Goal: Check status

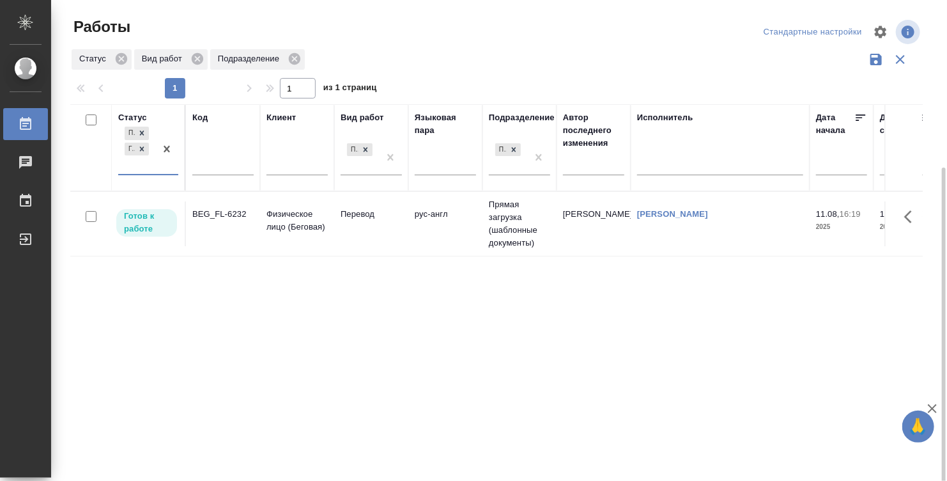
scroll to position [91, 0]
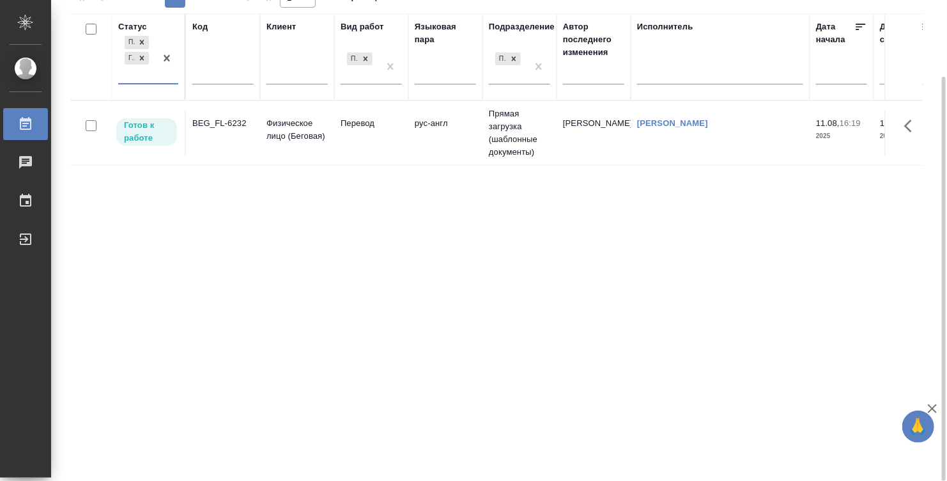
click at [401, 137] on td "Перевод" at bounding box center [371, 133] width 74 height 45
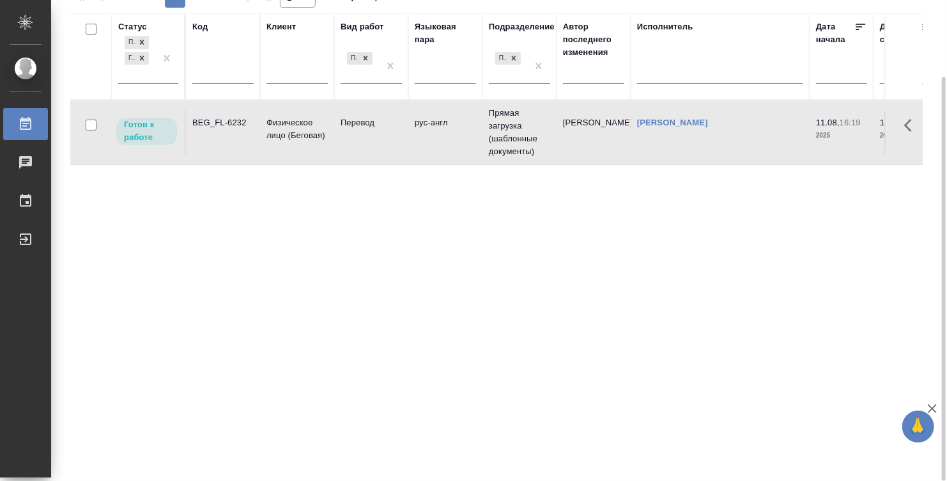
click at [380, 138] on td "Перевод" at bounding box center [371, 132] width 74 height 45
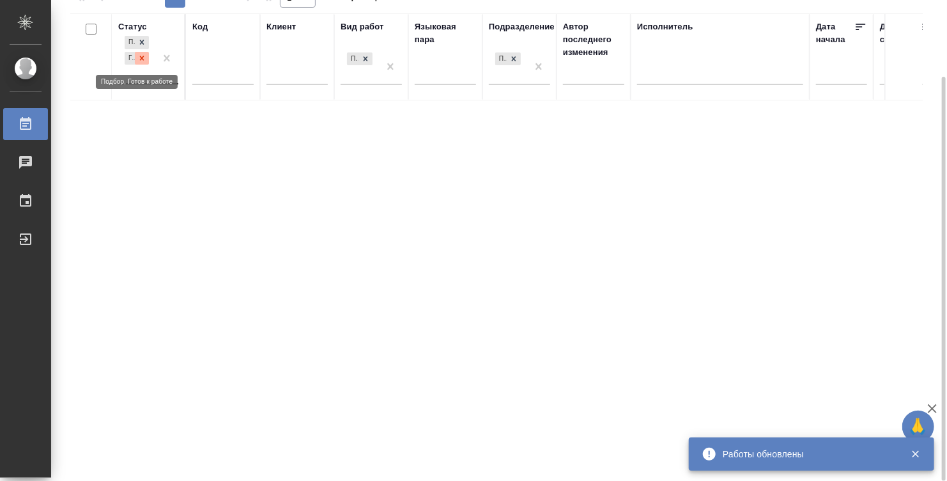
click at [145, 61] on icon at bounding box center [141, 58] width 9 height 9
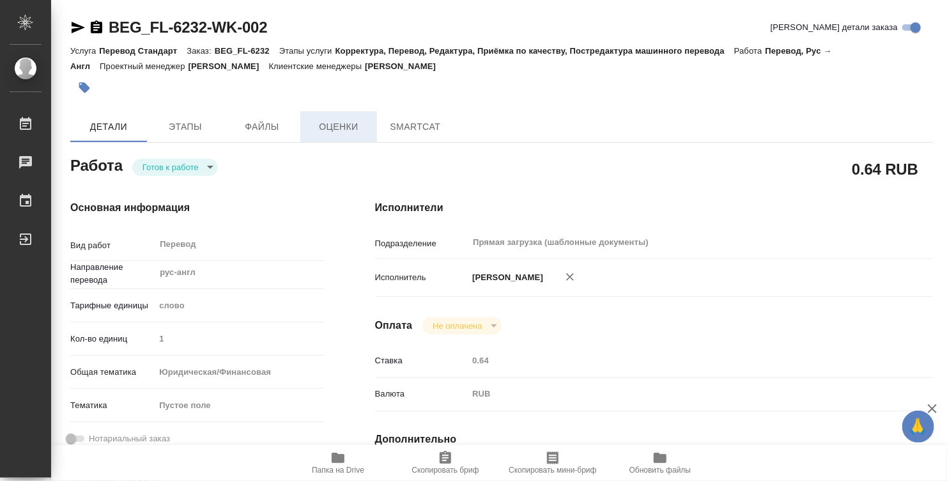
type textarea "x"
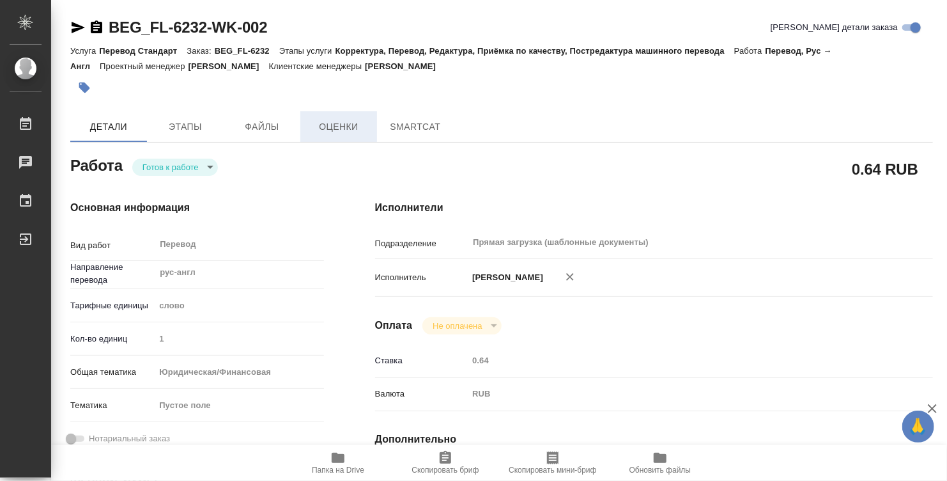
type textarea "x"
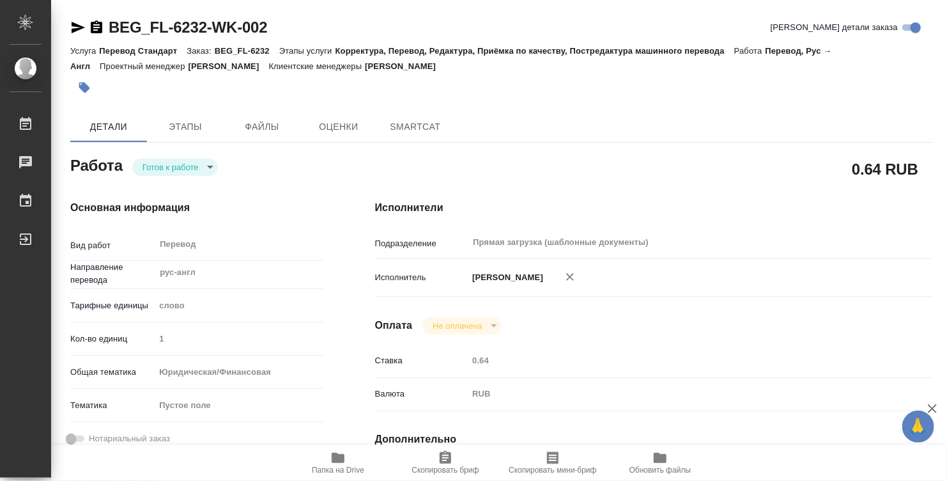
type textarea "x"
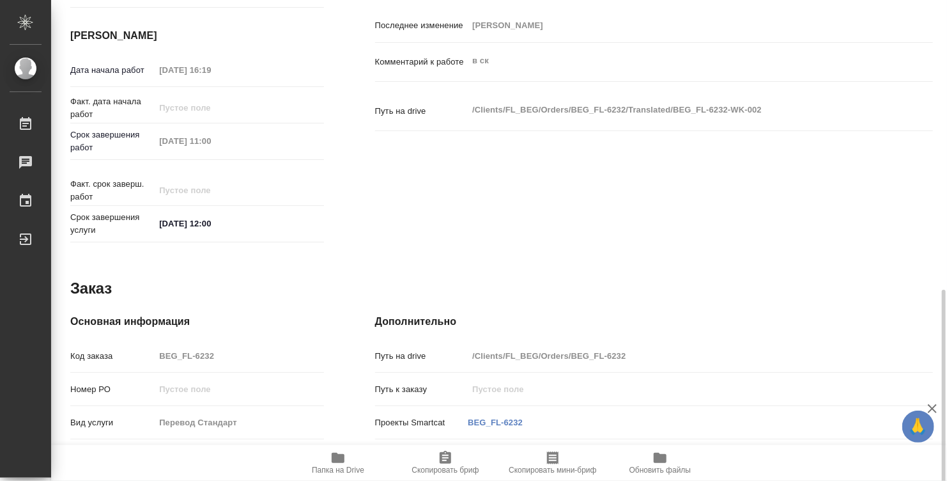
type textarea "x"
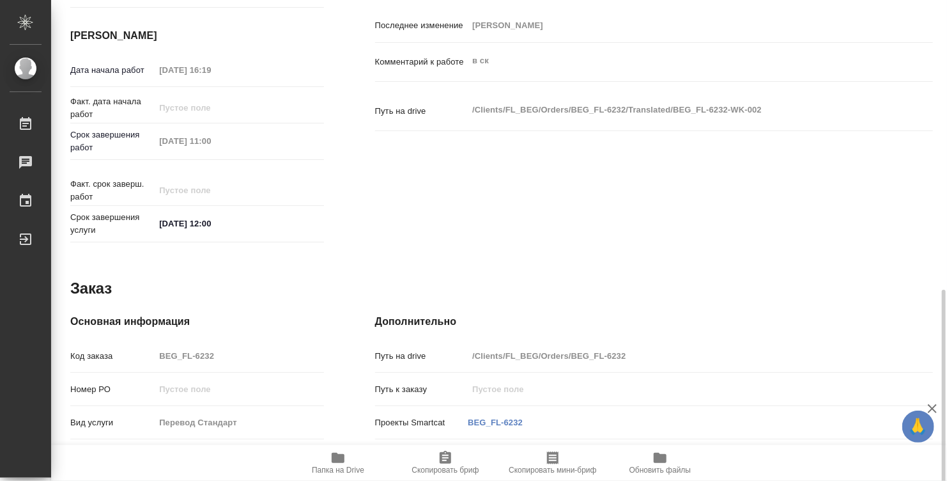
scroll to position [610, 0]
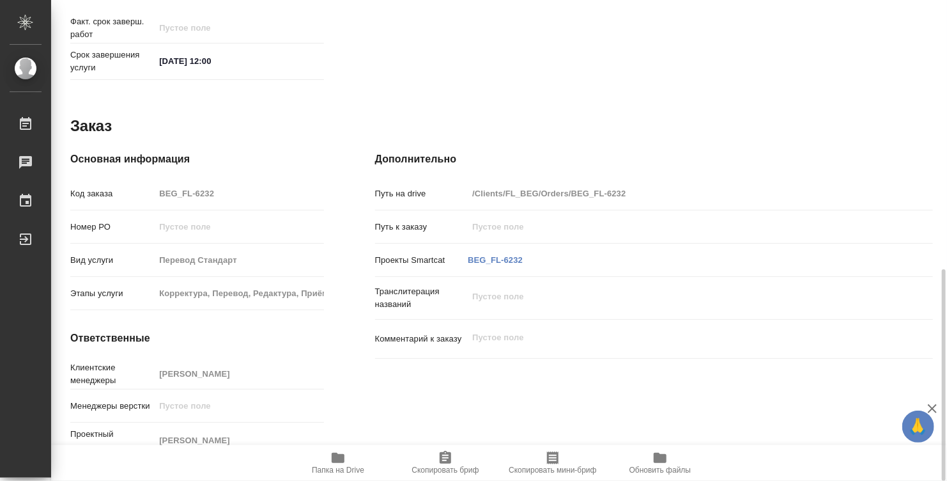
type textarea "x"
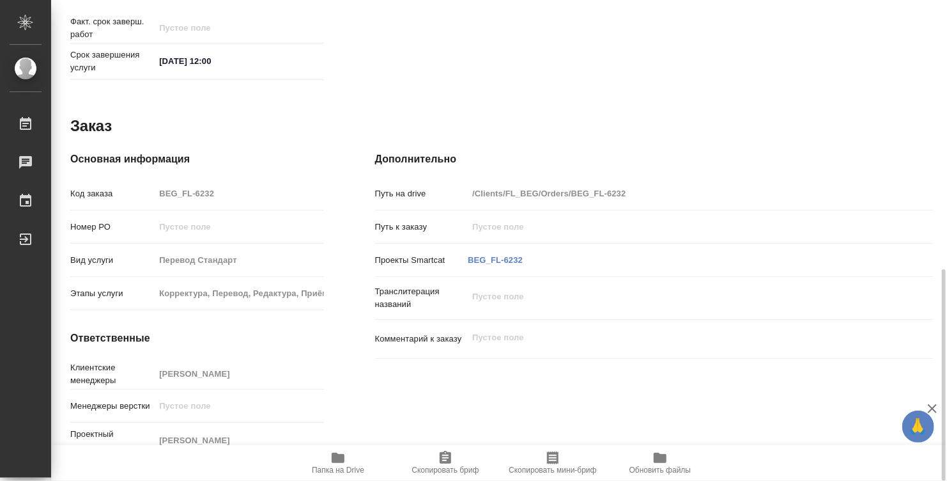
click at [336, 451] on icon "button" at bounding box center [337, 457] width 15 height 15
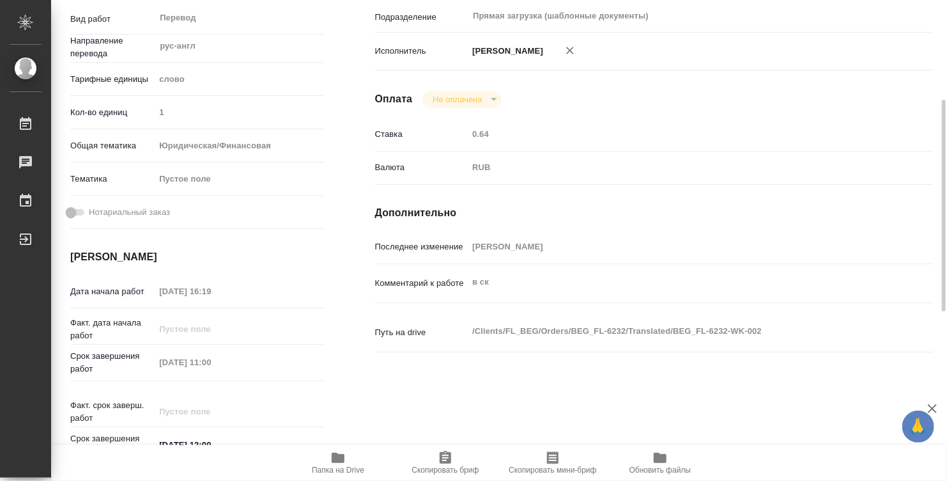
scroll to position [0, 0]
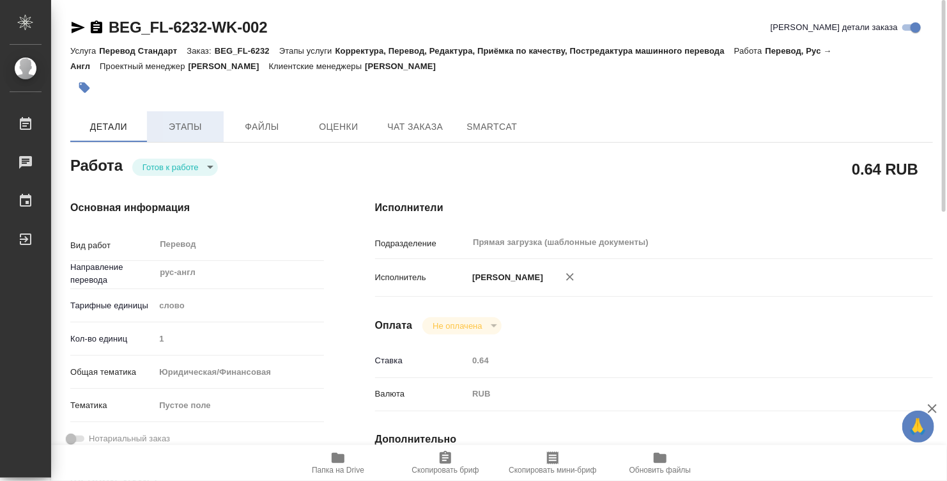
click at [166, 130] on span "Этапы" at bounding box center [185, 127] width 61 height 16
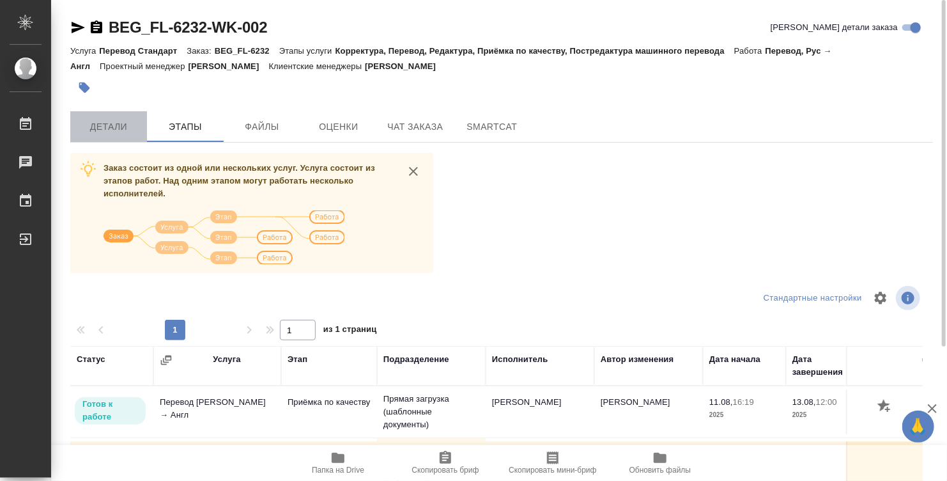
click at [111, 128] on span "Детали" at bounding box center [108, 127] width 61 height 16
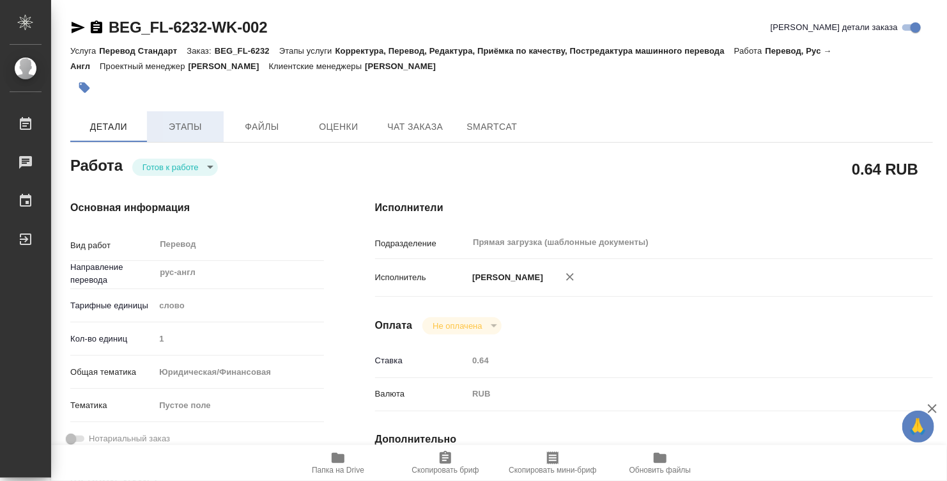
type textarea "x"
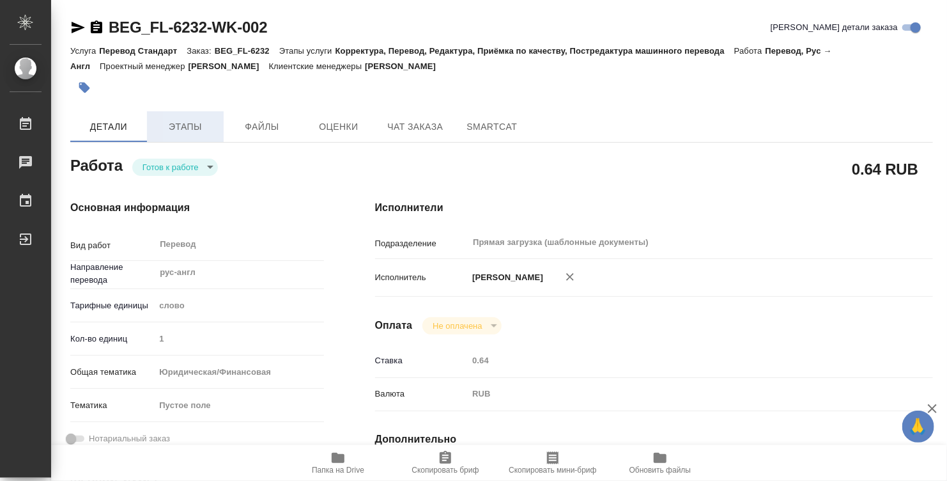
type textarea "x"
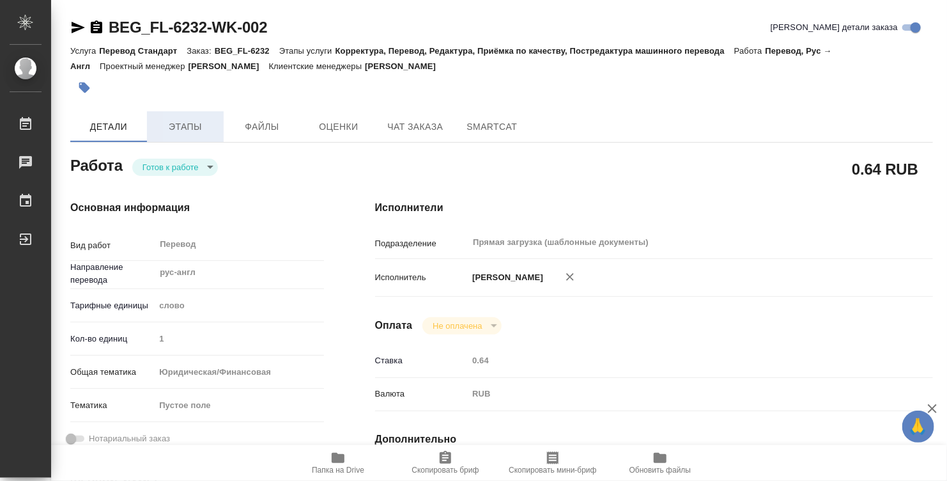
type textarea "x"
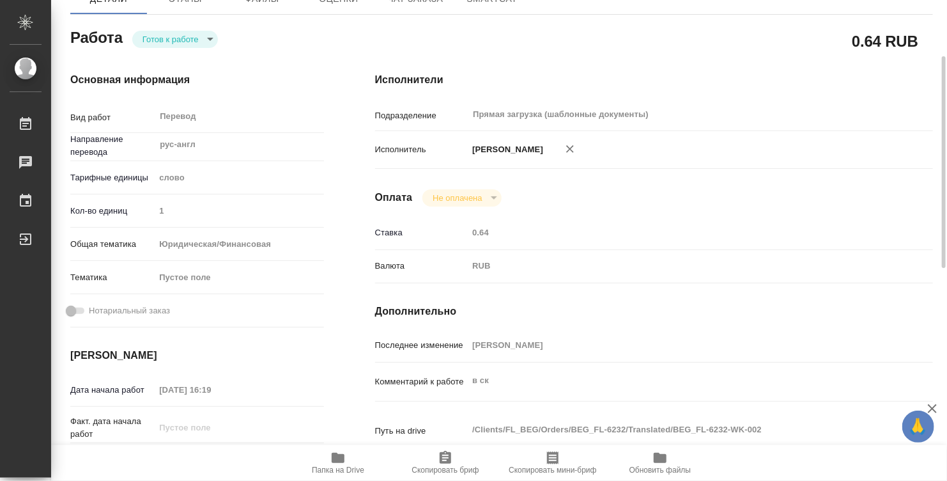
type textarea "x"
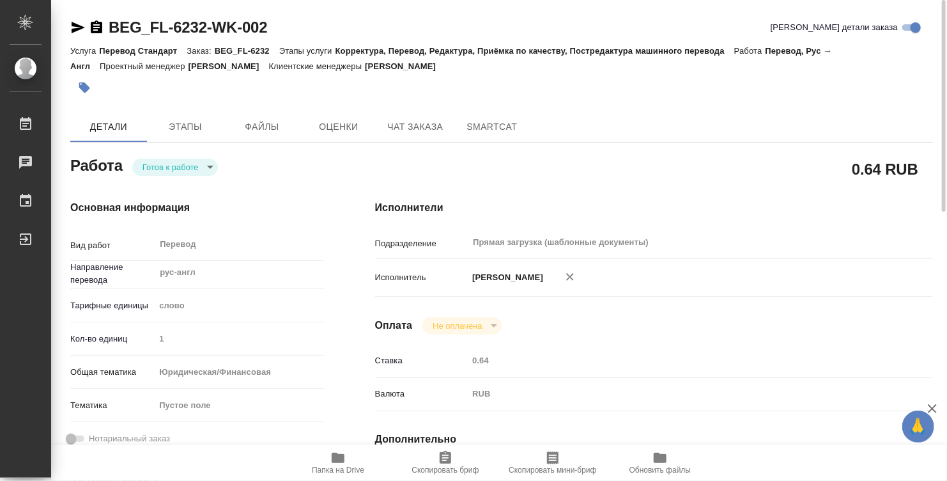
click at [185, 171] on body "🙏 .cls-1 fill:#fff; AWATERA Denisova Elina Работы 0 Чаты График Выйти BEG_FL-62…" at bounding box center [473, 240] width 947 height 481
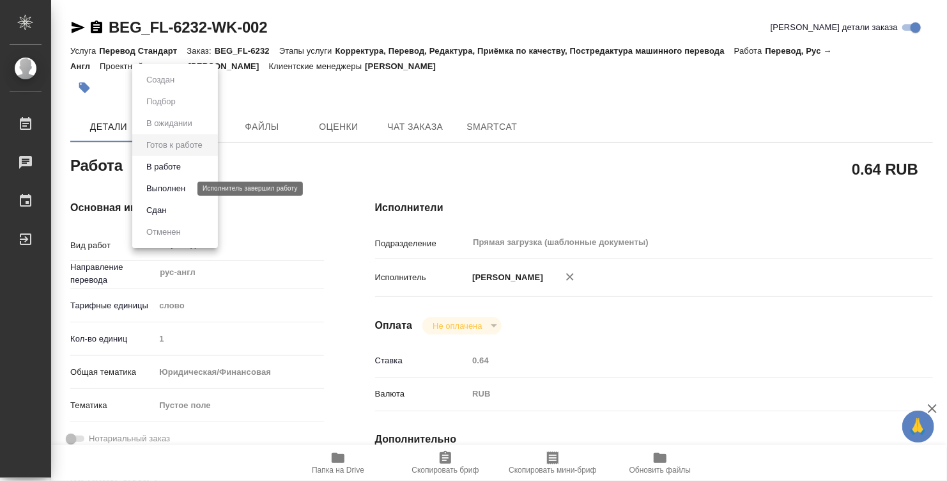
click at [185, 190] on button "Выполнен" at bounding box center [166, 189] width 47 height 14
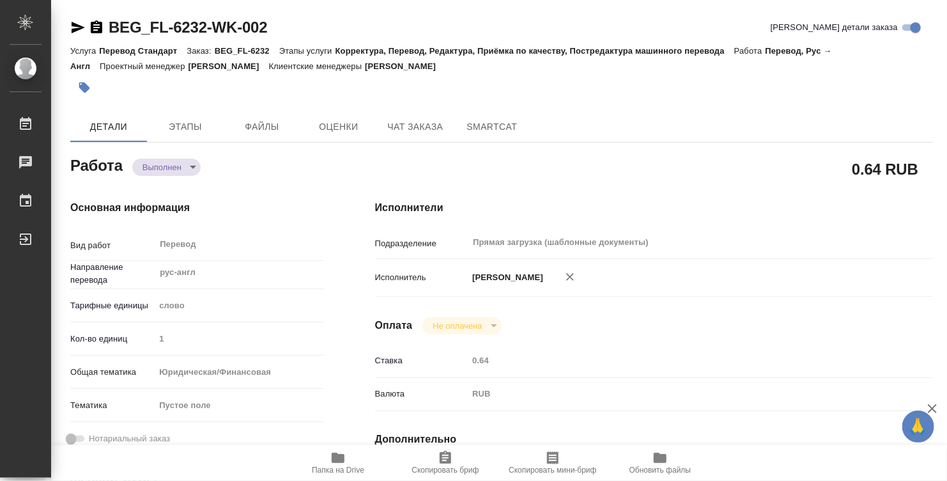
type textarea "x"
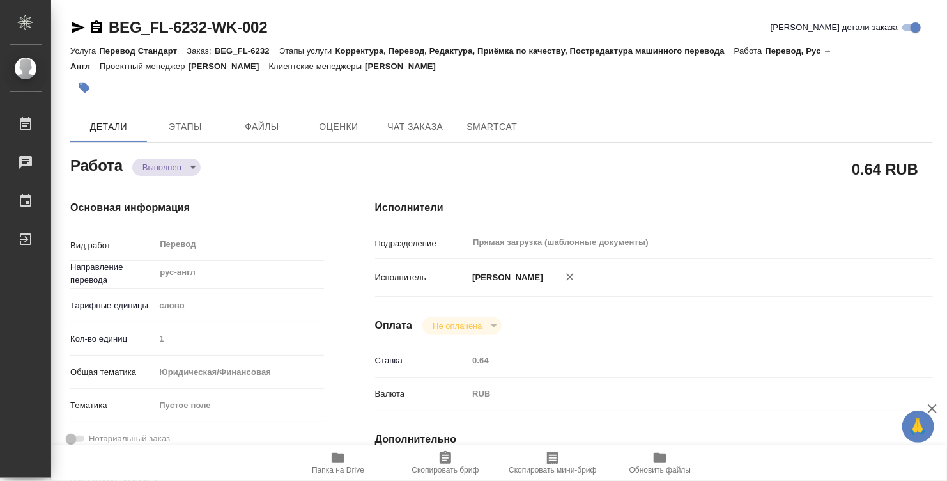
type textarea "x"
